Goal: Obtain resource: Download file/media

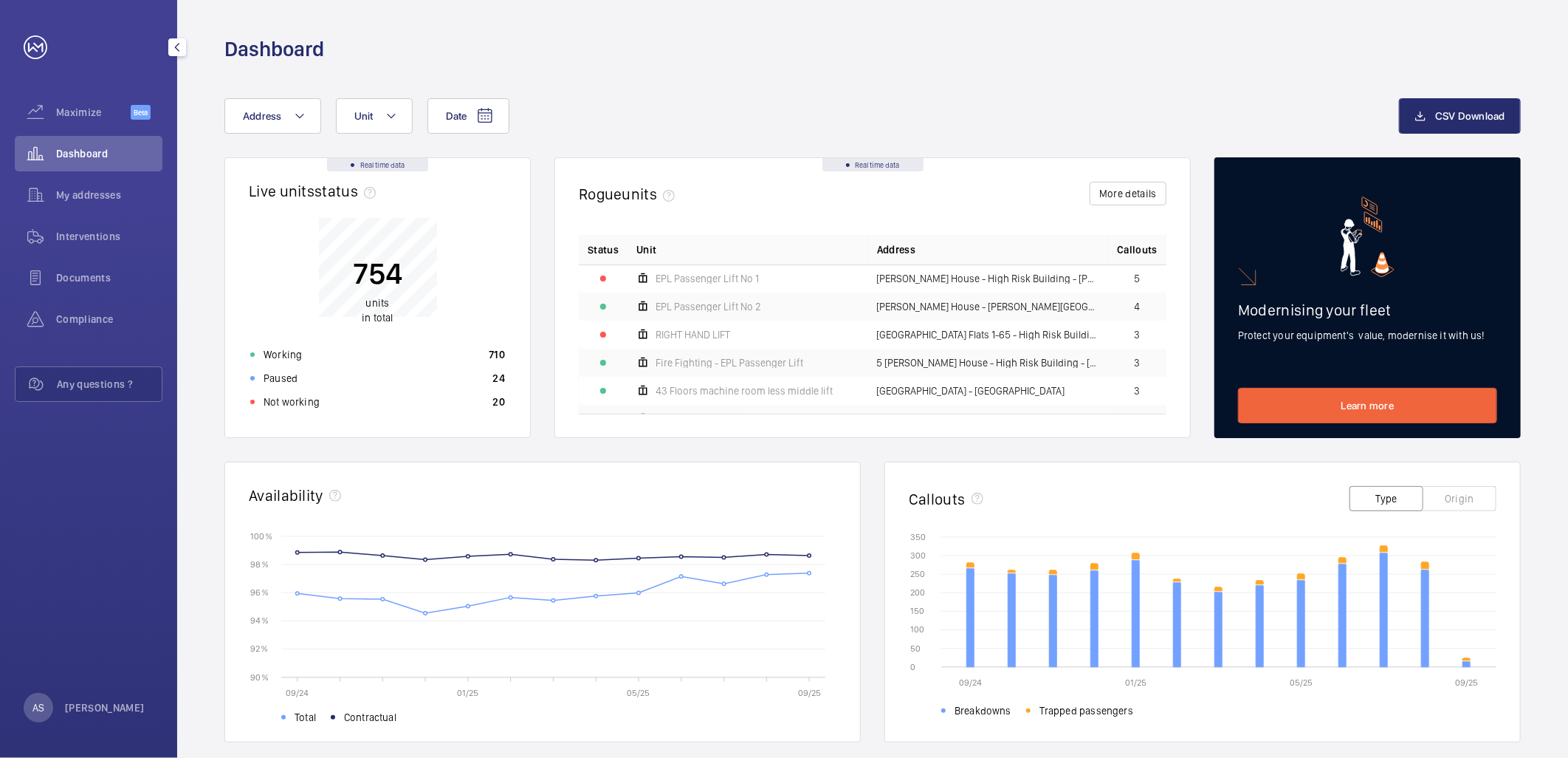
click at [70, 157] on span "Dashboard" at bounding box center [108, 153] width 106 height 15
click at [367, 402] on div "Not working 20" at bounding box center [378, 402] width 272 height 24
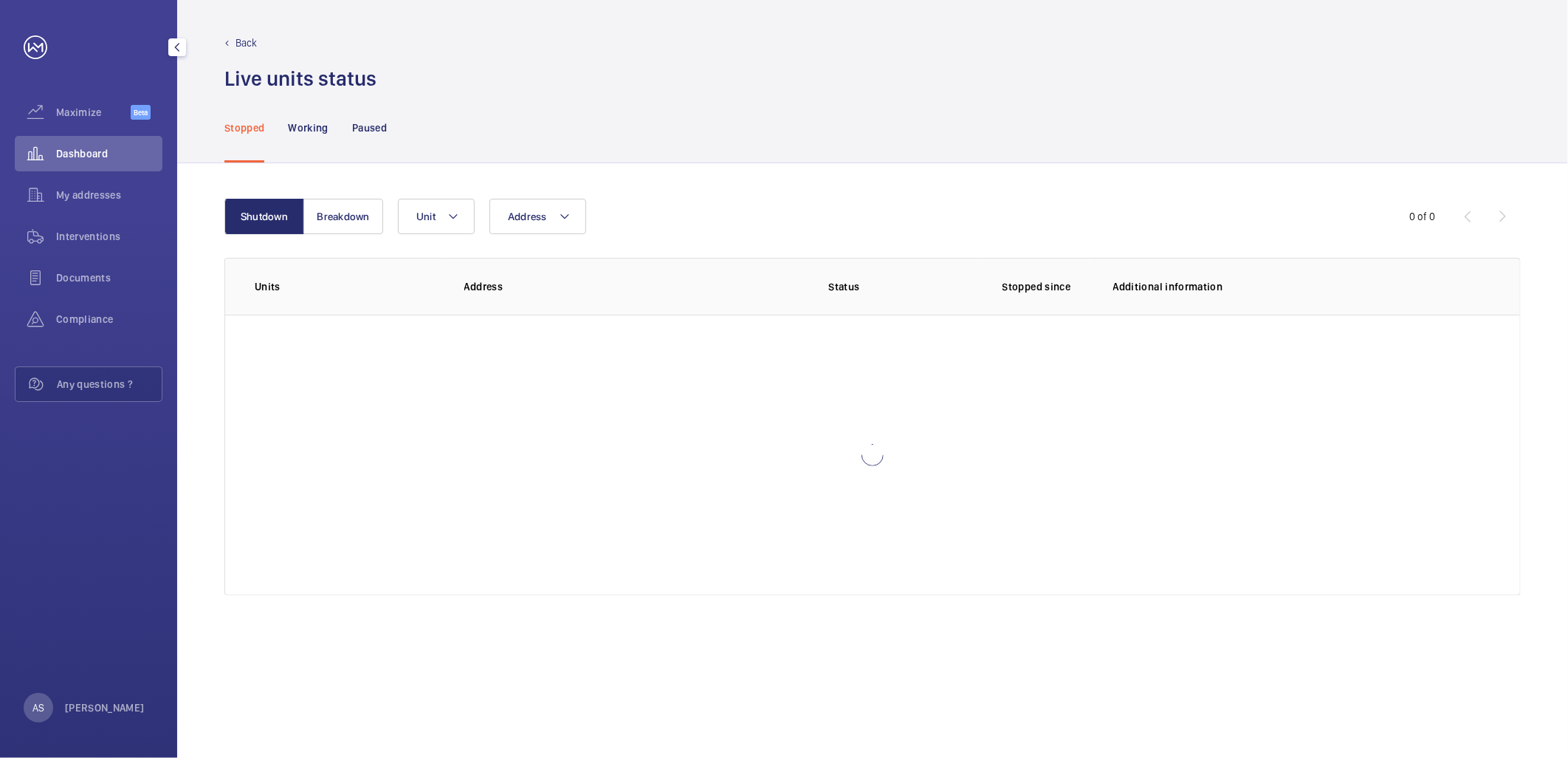
click at [100, 156] on span "Dashboard" at bounding box center [108, 153] width 106 height 15
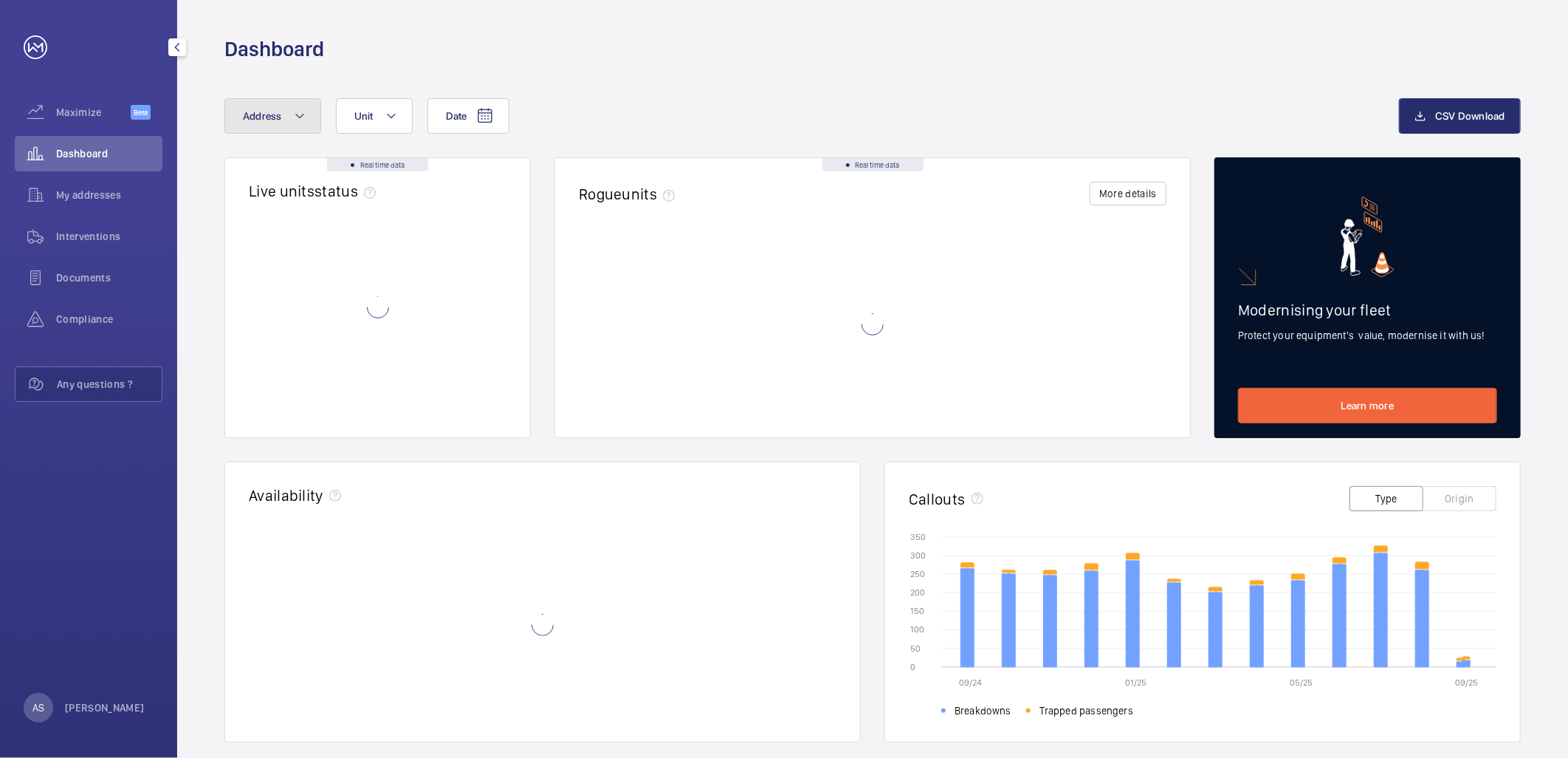
click at [279, 123] on button "Address" at bounding box center [272, 116] width 96 height 35
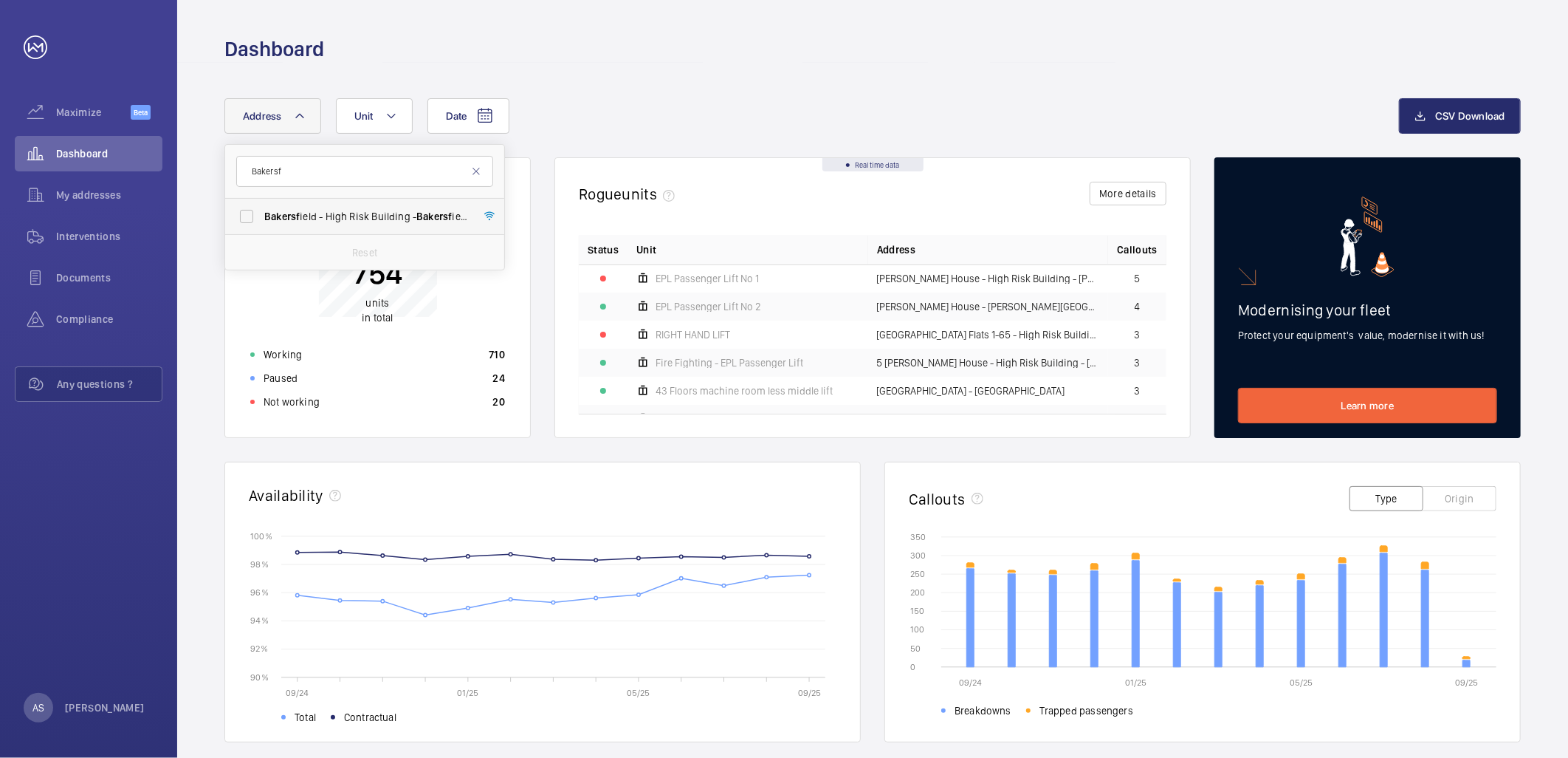
type input "Bakersf"
click at [395, 223] on span "Bakersf ield - High Risk Building - [GEOGRAPHIC_DATA]" at bounding box center [366, 216] width 203 height 15
click at [261, 223] on input "Bakersf ield - High Risk Building - [GEOGRAPHIC_DATA]" at bounding box center [246, 216] width 29 height 29
checkbox input "true"
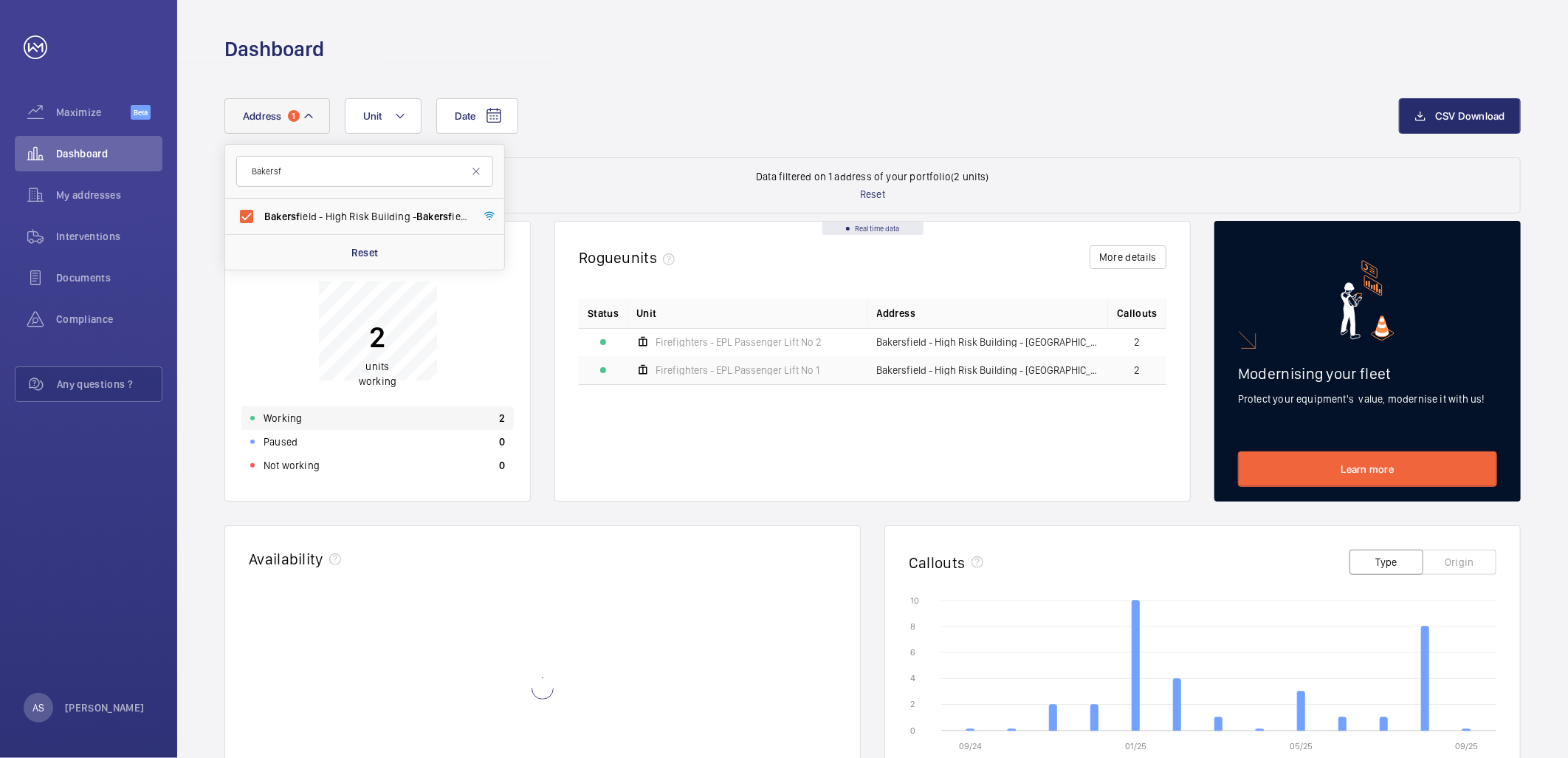
click at [482, 415] on div "Working 2" at bounding box center [378, 418] width 272 height 24
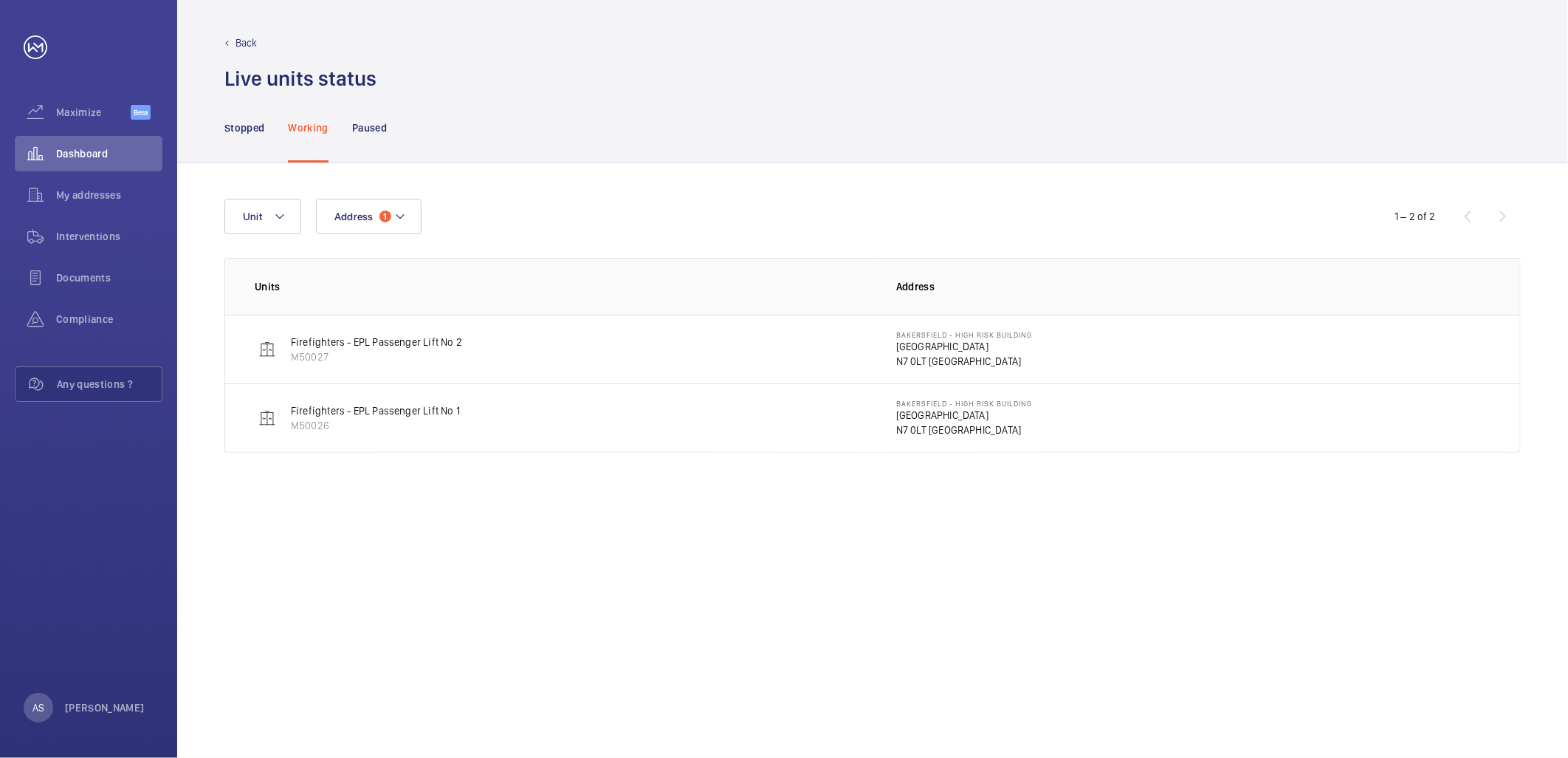
click at [941, 363] on p "N7 0LT [GEOGRAPHIC_DATA]" at bounding box center [964, 361] width 135 height 15
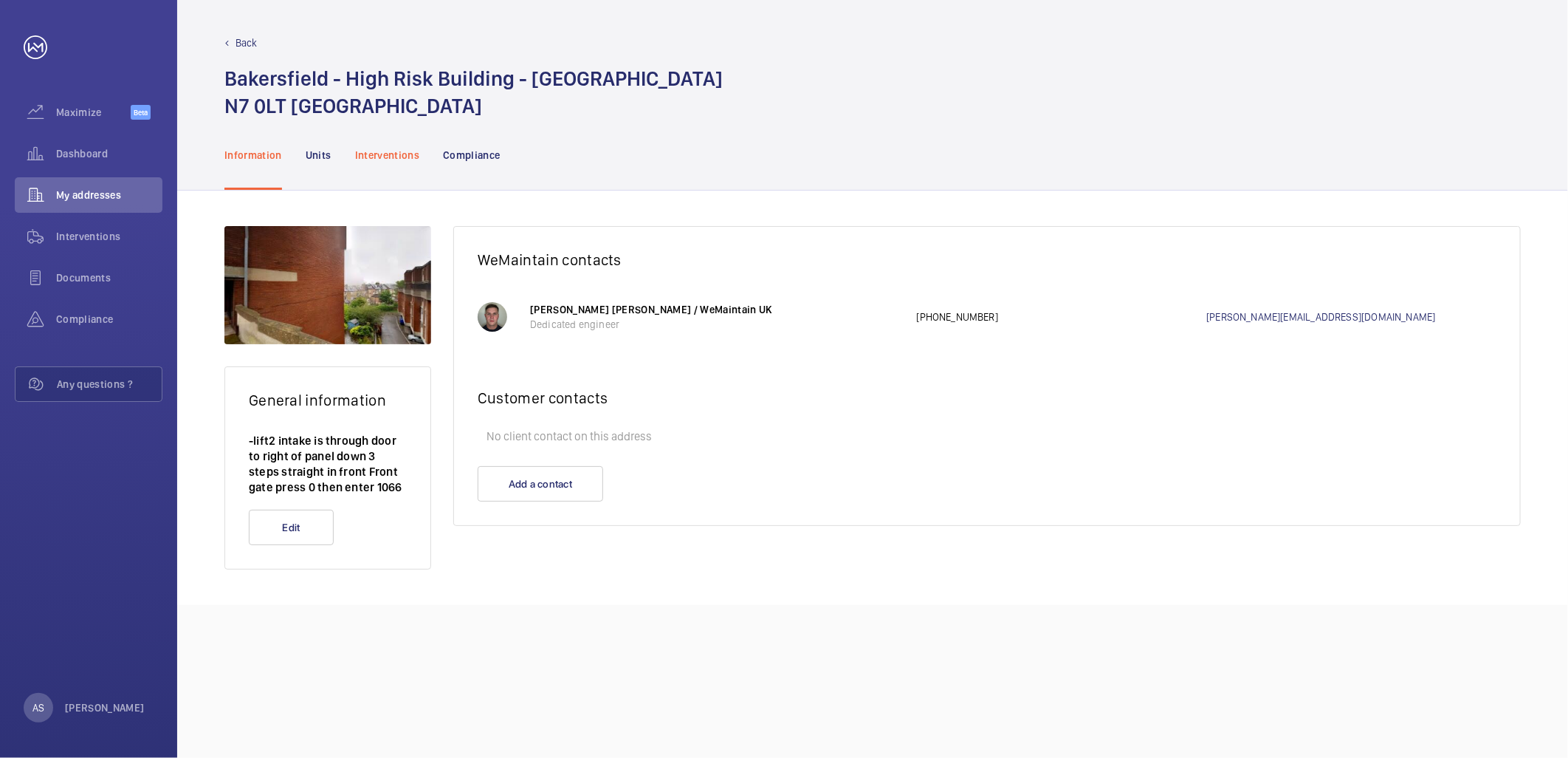
click at [377, 156] on p "Interventions" at bounding box center [388, 155] width 65 height 15
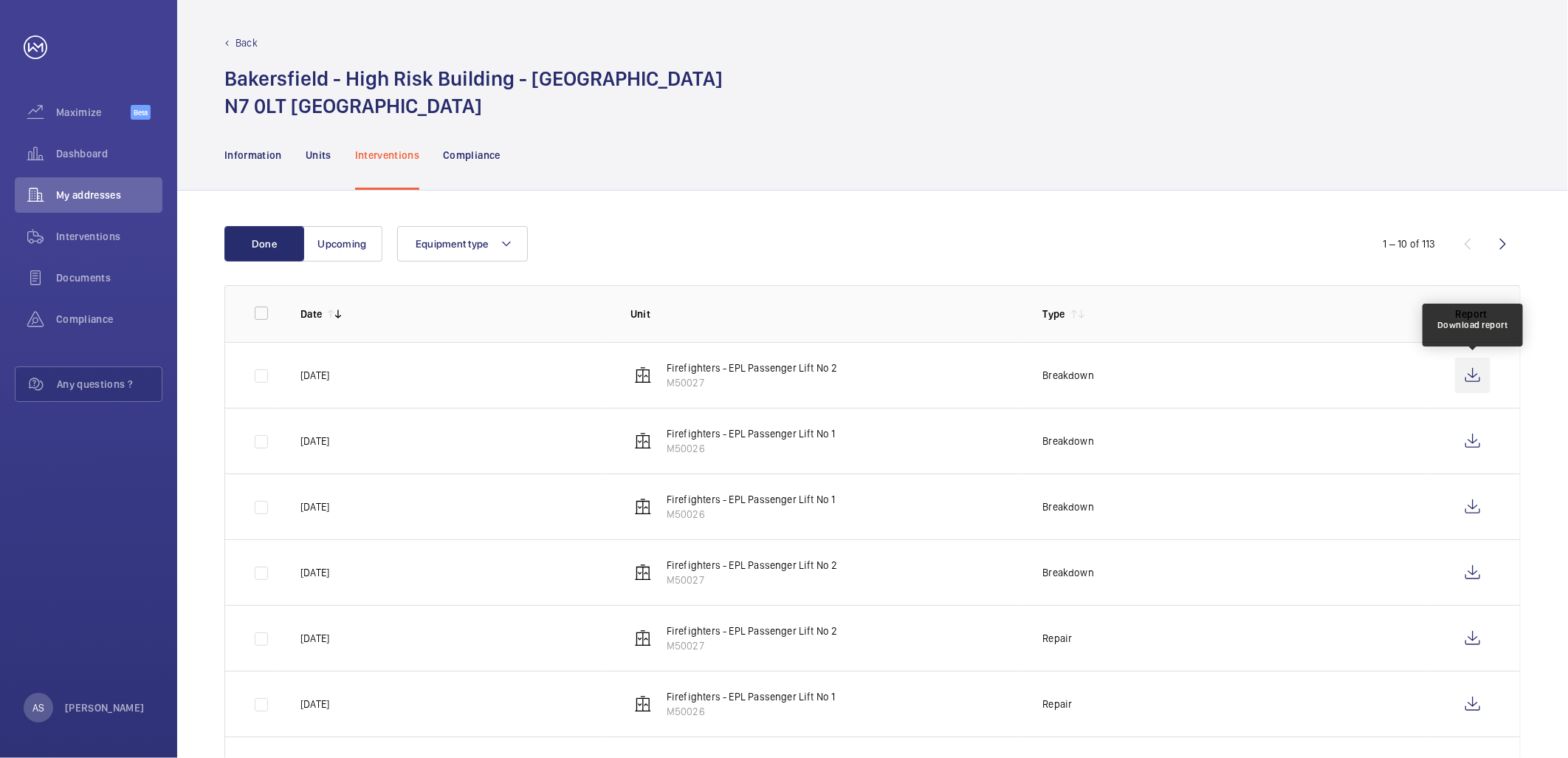
click at [1483, 370] on wm-front-icon-button at bounding box center [1472, 375] width 35 height 35
click at [1454, 448] on td at bounding box center [1476, 440] width 88 height 65
click at [1467, 445] on wm-front-icon-button at bounding box center [1472, 441] width 35 height 35
